Goal: Transaction & Acquisition: Book appointment/travel/reservation

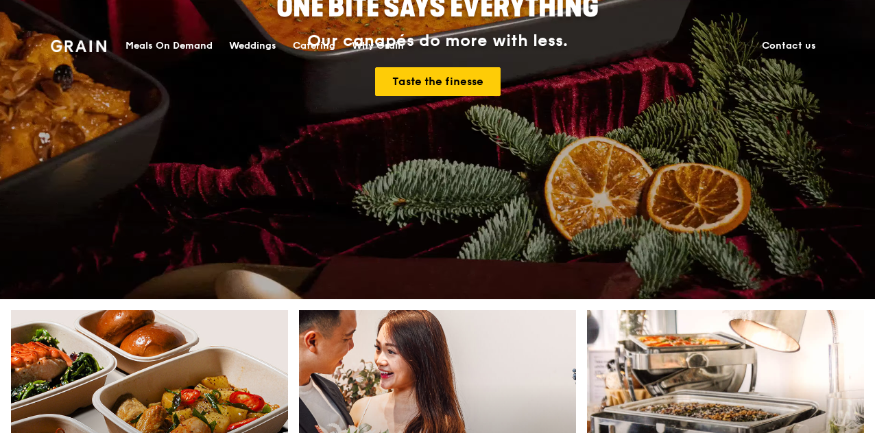
scroll to position [617, 0]
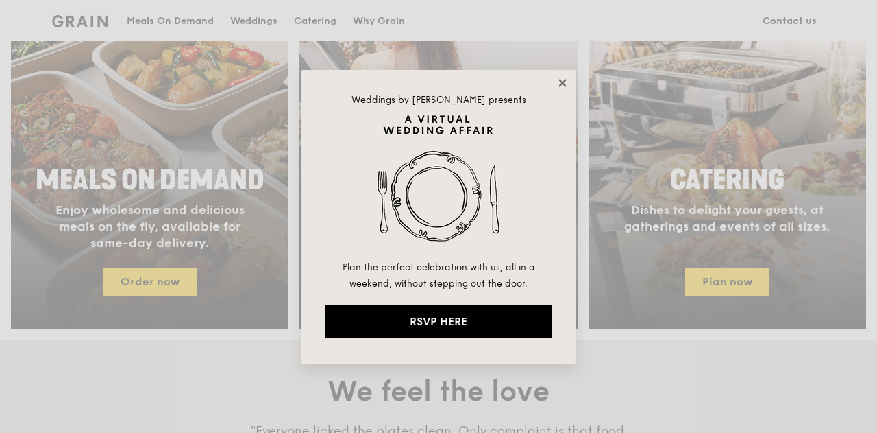
click at [566, 83] on icon at bounding box center [563, 83] width 12 height 12
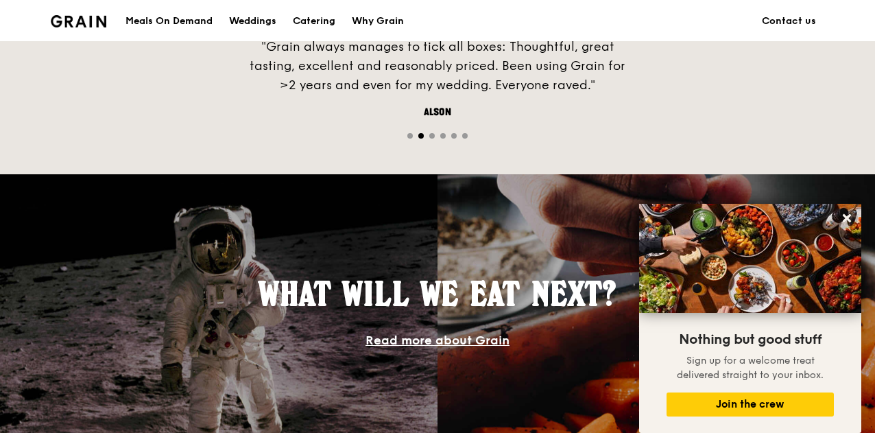
scroll to position [823, 0]
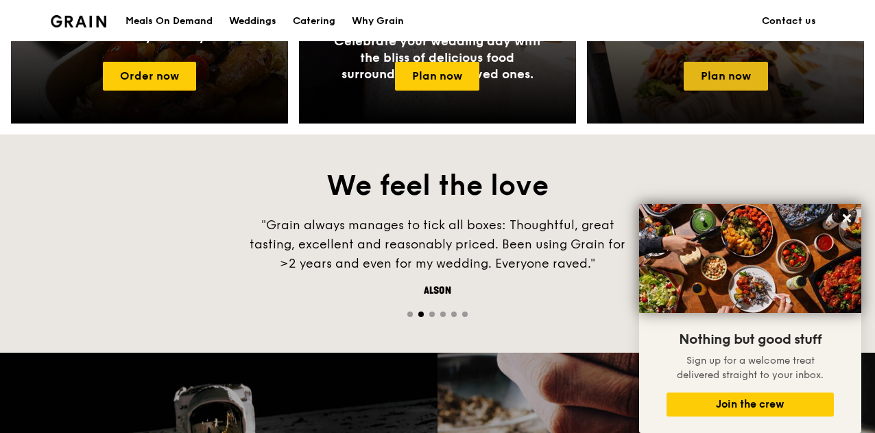
click at [750, 90] on link "Plan now" at bounding box center [725, 76] width 84 height 29
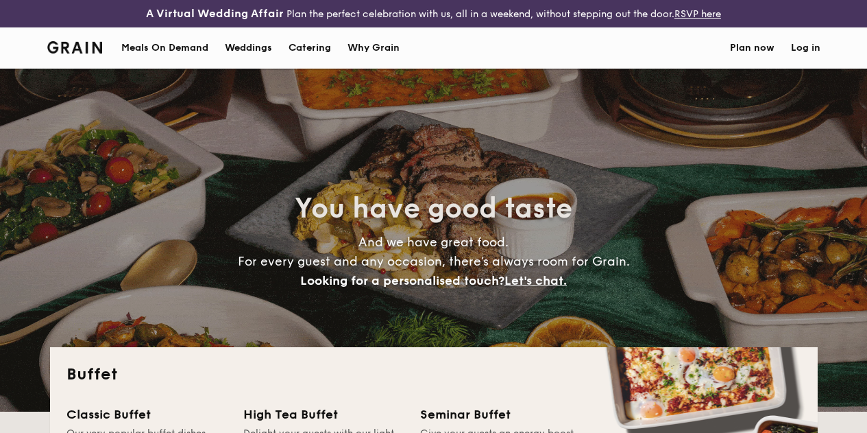
select select
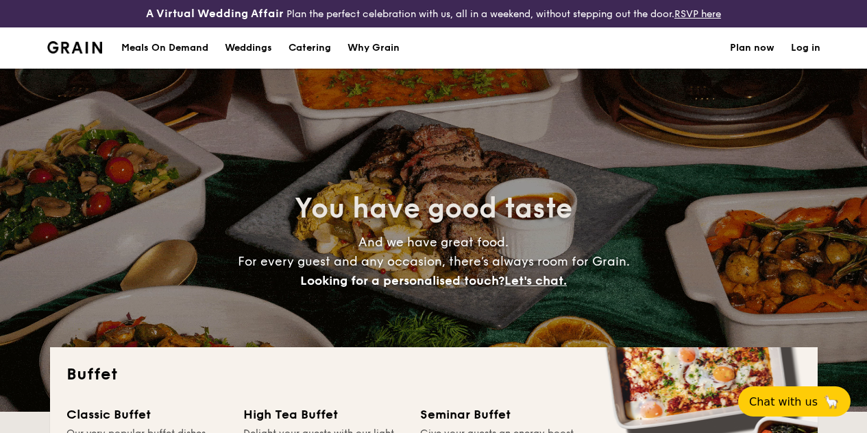
select select
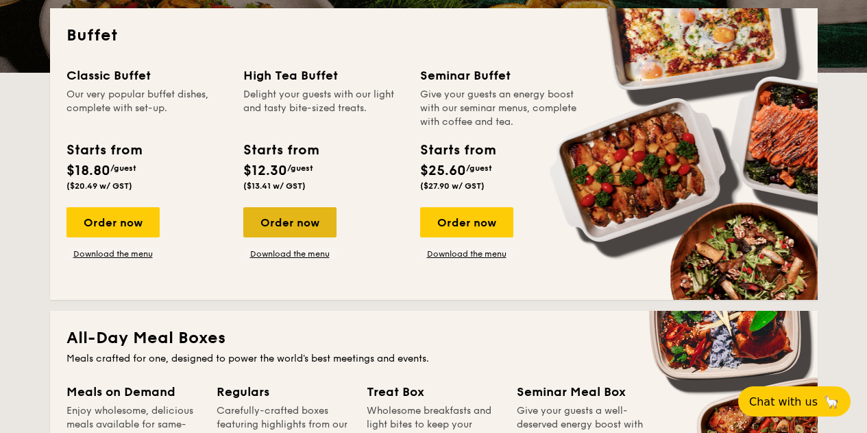
scroll to position [343, 0]
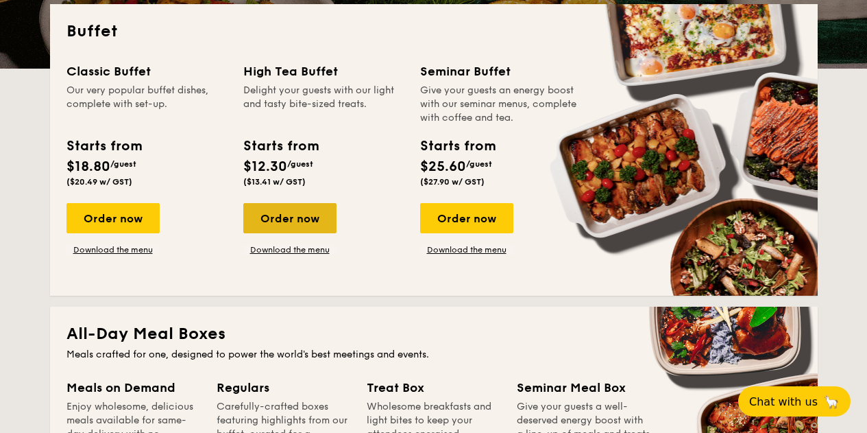
click at [312, 230] on div "Order now" at bounding box center [289, 218] width 93 height 30
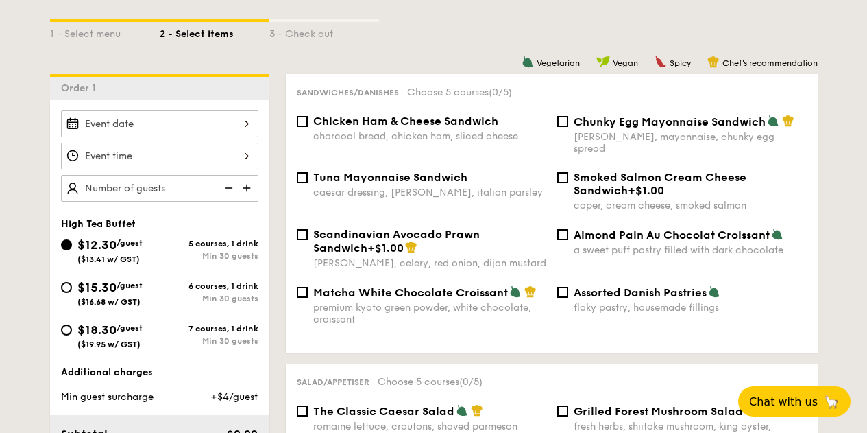
scroll to position [408, 0]
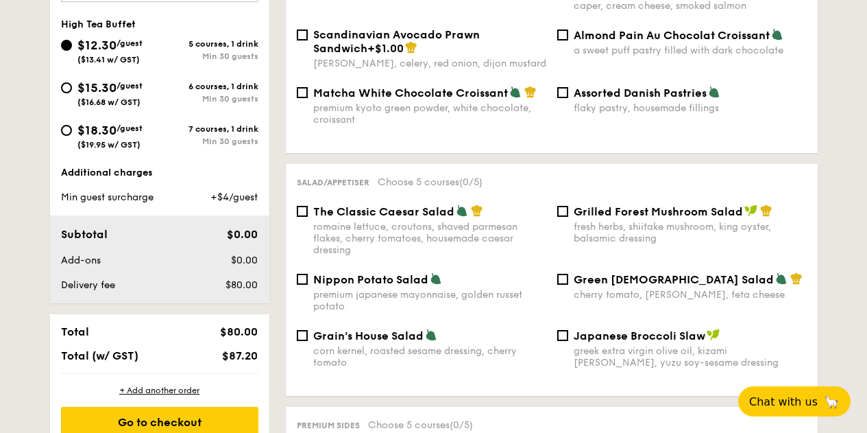
scroll to position [476, 0]
